Goal: Task Accomplishment & Management: Manage account settings

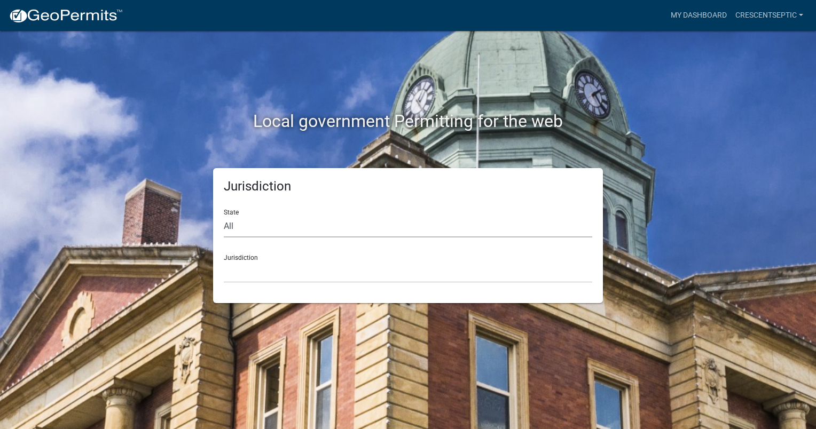
click at [266, 229] on select "All [US_STATE] [US_STATE] [US_STATE] [US_STATE] [US_STATE] [US_STATE] [US_STATE…" at bounding box center [408, 227] width 369 height 22
select select "[US_STATE]"
click at [224, 216] on select "All [US_STATE] [US_STATE] [US_STATE] [US_STATE] [US_STATE] [US_STATE] [US_STATE…" at bounding box center [408, 227] width 369 height 22
click at [267, 271] on select "[GEOGRAPHIC_DATA], [US_STATE] [GEOGRAPHIC_DATA], [US_STATE] [GEOGRAPHIC_DATA], …" at bounding box center [408, 272] width 369 height 22
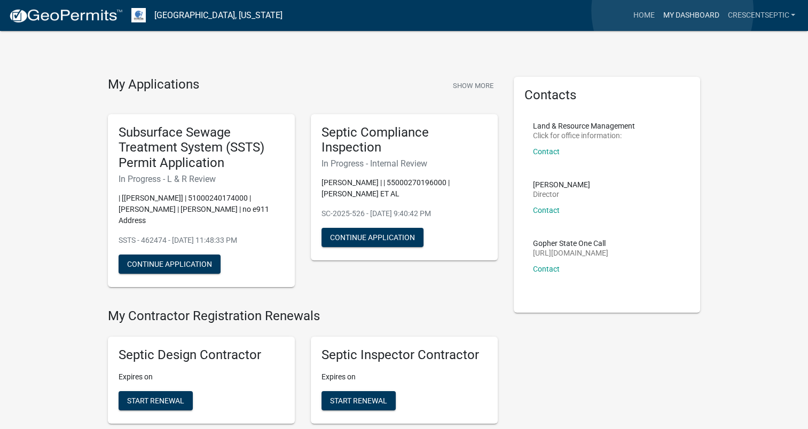
click at [673, 11] on link "My Dashboard" at bounding box center [691, 15] width 65 height 20
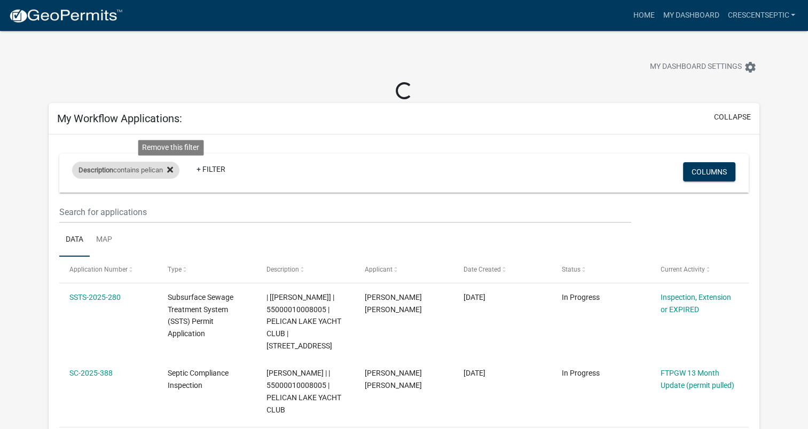
click at [171, 171] on icon at bounding box center [170, 170] width 6 height 6
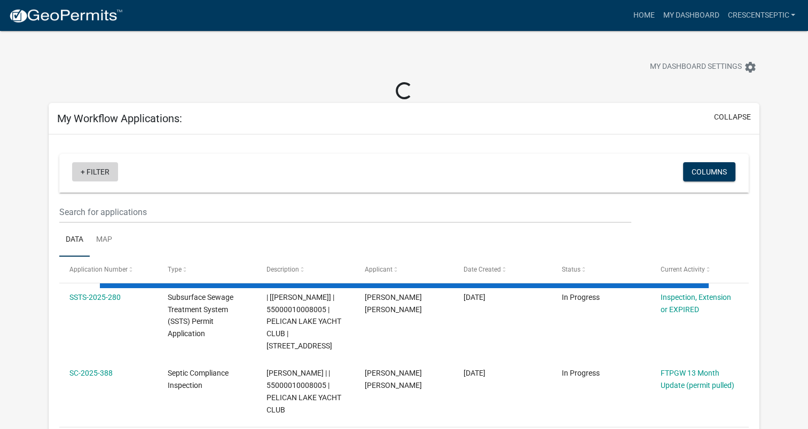
click at [101, 174] on link "+ Filter" at bounding box center [95, 171] width 46 height 19
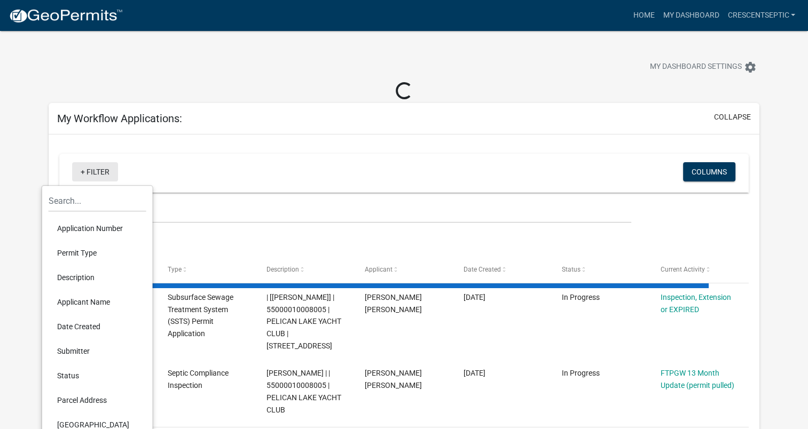
select select "3: 100"
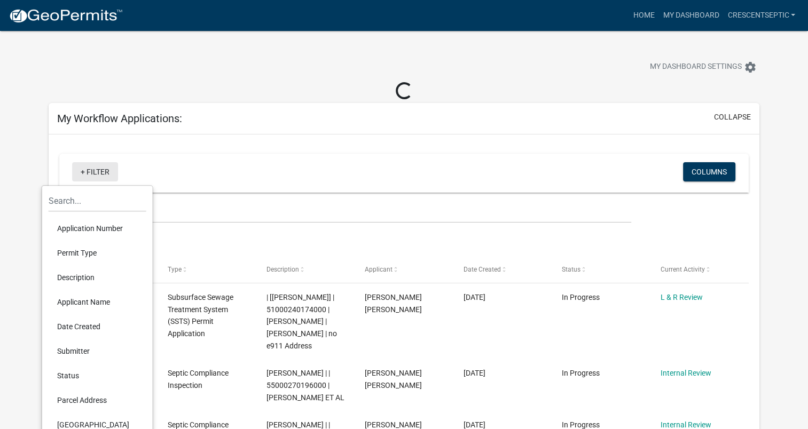
click at [98, 280] on li "Description" at bounding box center [98, 277] width 98 height 25
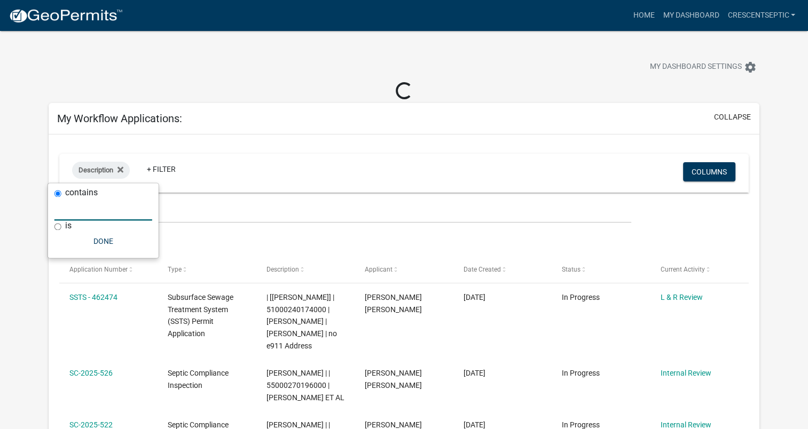
click at [109, 209] on input "text" at bounding box center [103, 210] width 98 height 22
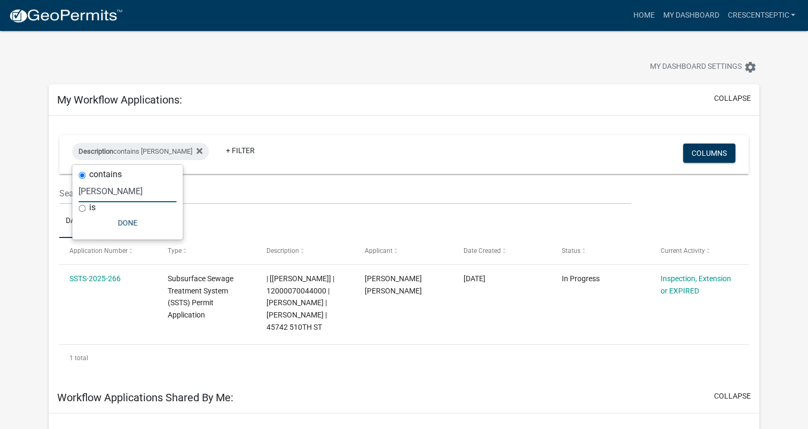
type input "[PERSON_NAME]"
drag, startPoint x: 103, startPoint y: 192, endPoint x: 62, endPoint y: 187, distance: 40.9
click at [62, 187] on body "Internet Explorer does NOT work with GeoPermits. Get a new browser for more sec…" at bounding box center [404, 245] width 808 height 429
click at [119, 218] on button "Done" at bounding box center [128, 223] width 98 height 19
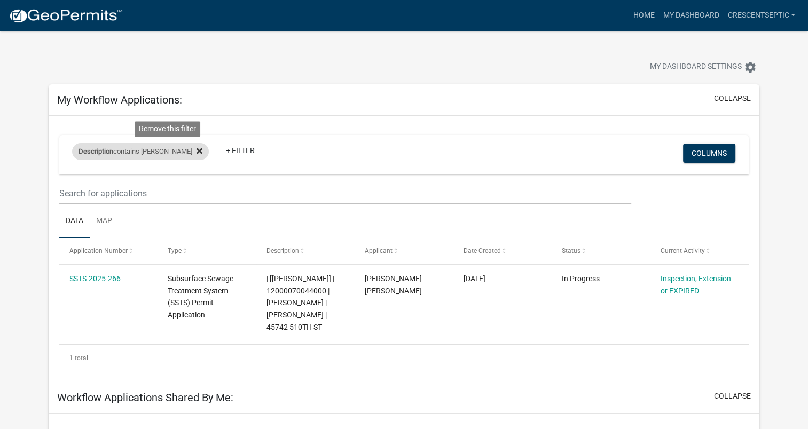
click at [197, 150] on icon at bounding box center [200, 151] width 6 height 9
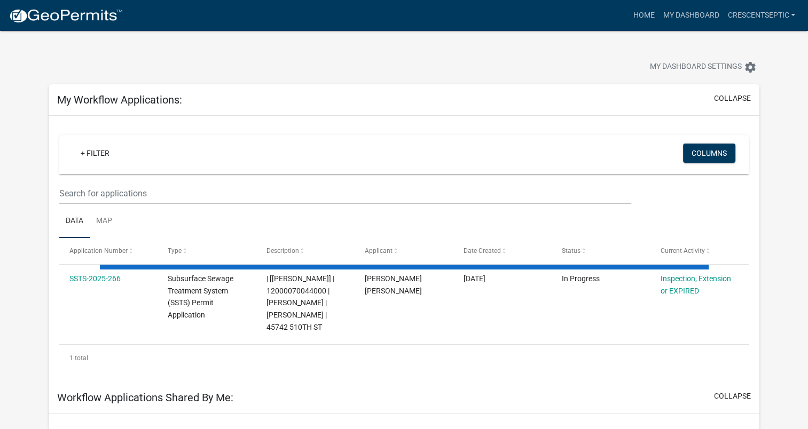
select select "3: 100"
